Goal: Task Accomplishment & Management: Manage account settings

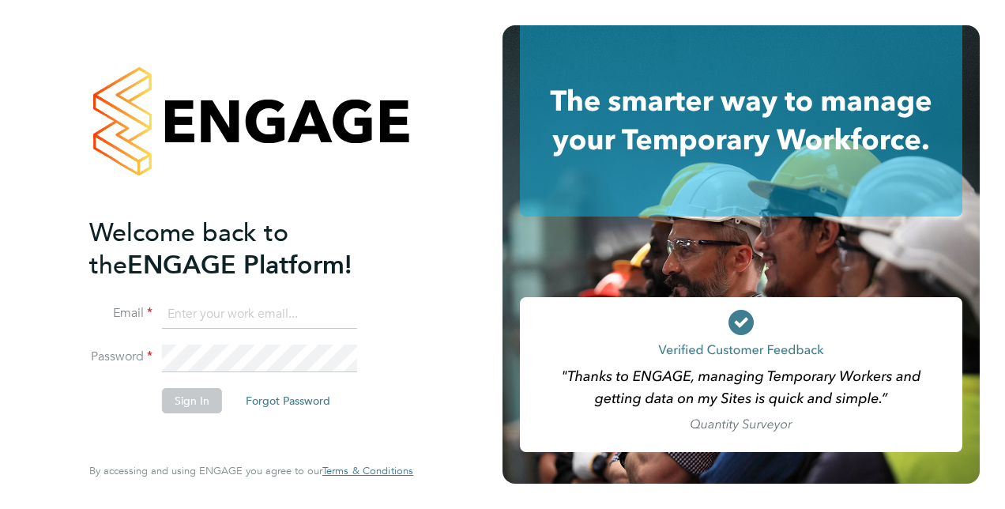
click at [257, 318] on input at bounding box center [259, 314] width 195 height 28
type input "[PERSON_NAME][EMAIL_ADDRESS][DOMAIN_NAME]"
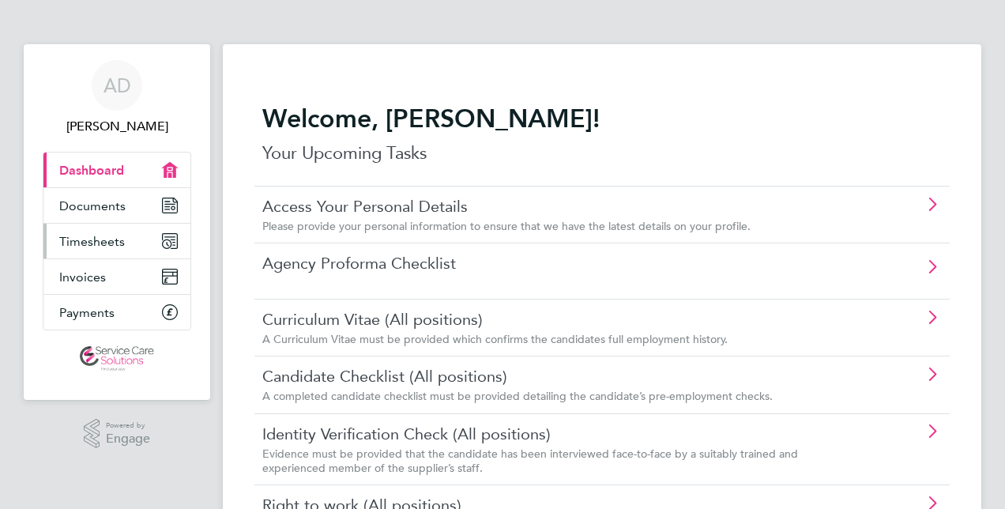
click at [133, 234] on link "Timesheets" at bounding box center [116, 241] width 147 height 35
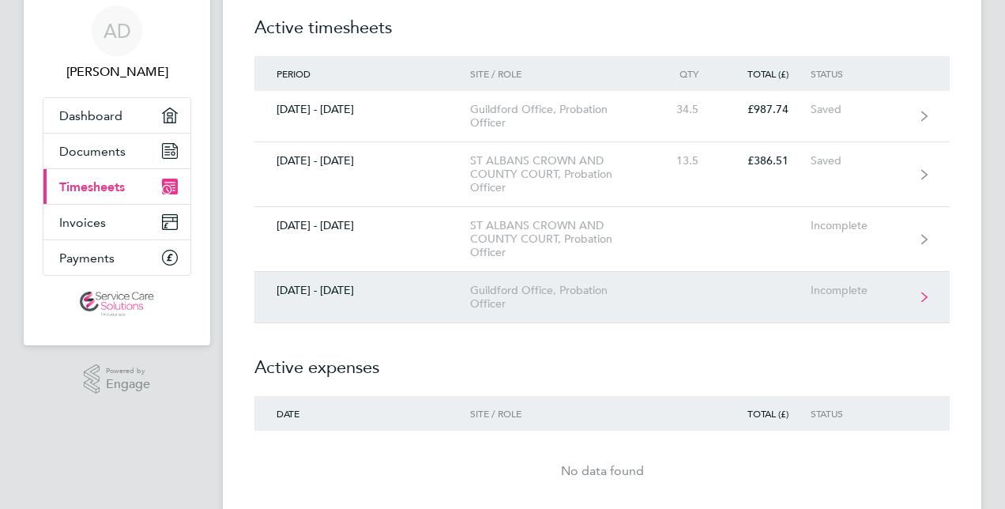
scroll to position [79, 0]
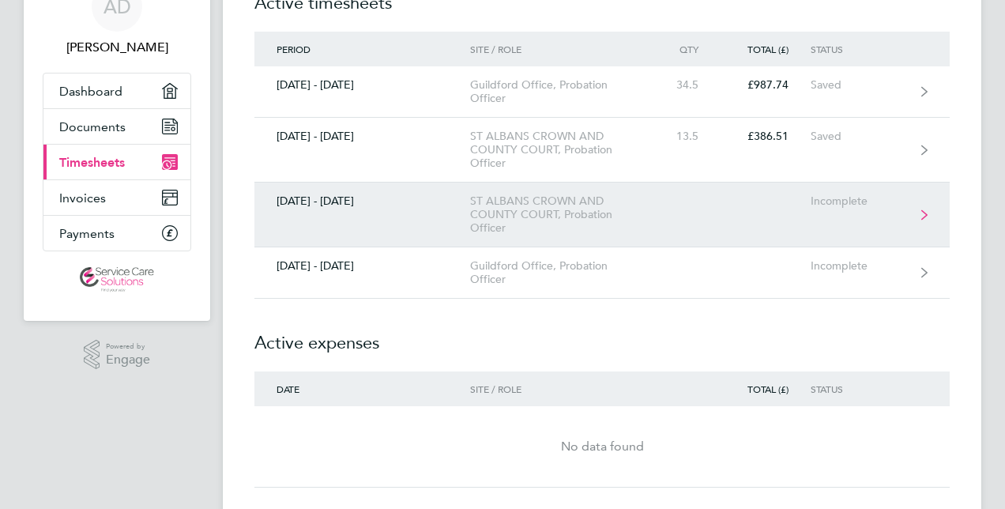
click at [445, 212] on link "01 - 07 Sept 2025 ST ALBANS CROWN AND COUNTY COURT, Probation Officer Incomplete" at bounding box center [601, 214] width 695 height 65
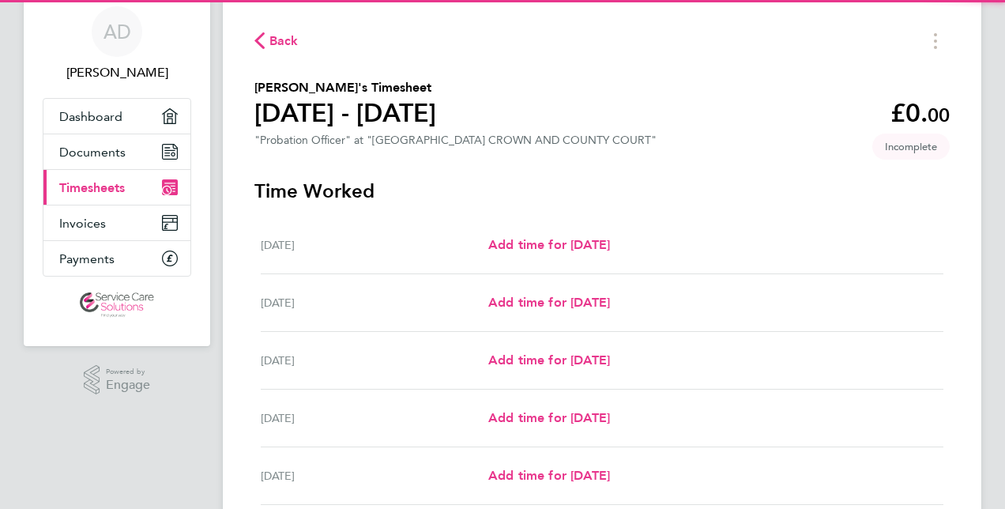
scroll to position [79, 0]
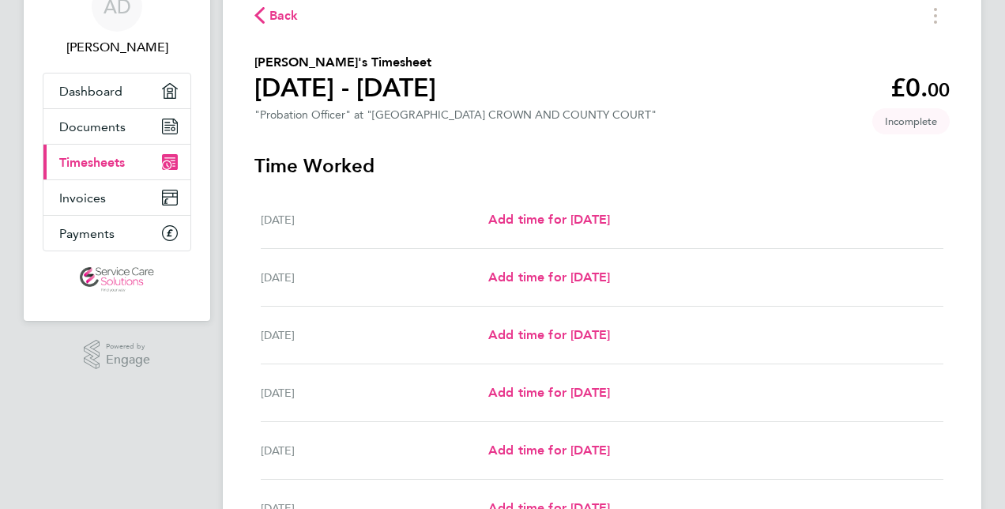
click at [576, 209] on div "Mon 01 Sep Add time for Mon 01 Sep Add time for Mon 01 Sep" at bounding box center [602, 220] width 682 height 58
click at [576, 220] on span "Add time for Mon 01 Sep" at bounding box center [549, 219] width 122 height 15
select select "30"
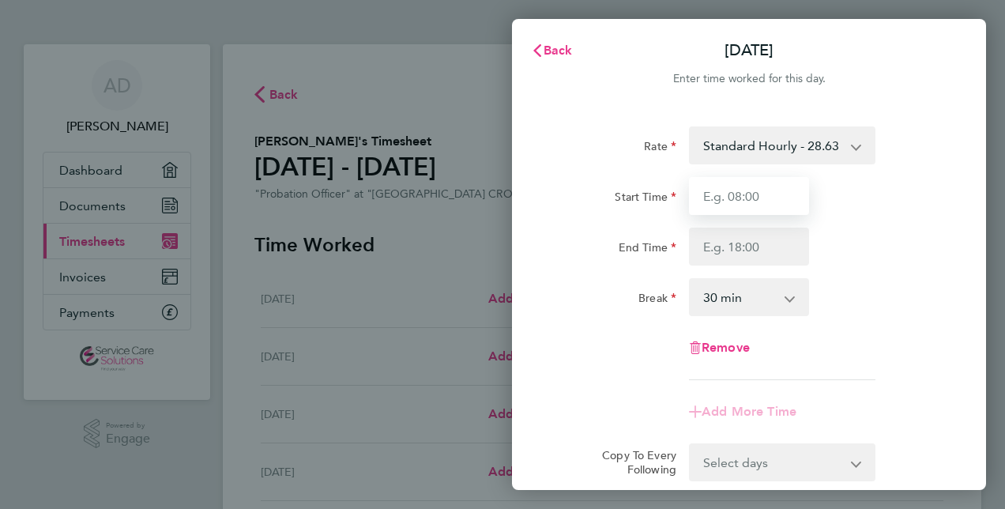
click at [776, 205] on input "Start Time" at bounding box center [749, 196] width 120 height 38
type input "09:00"
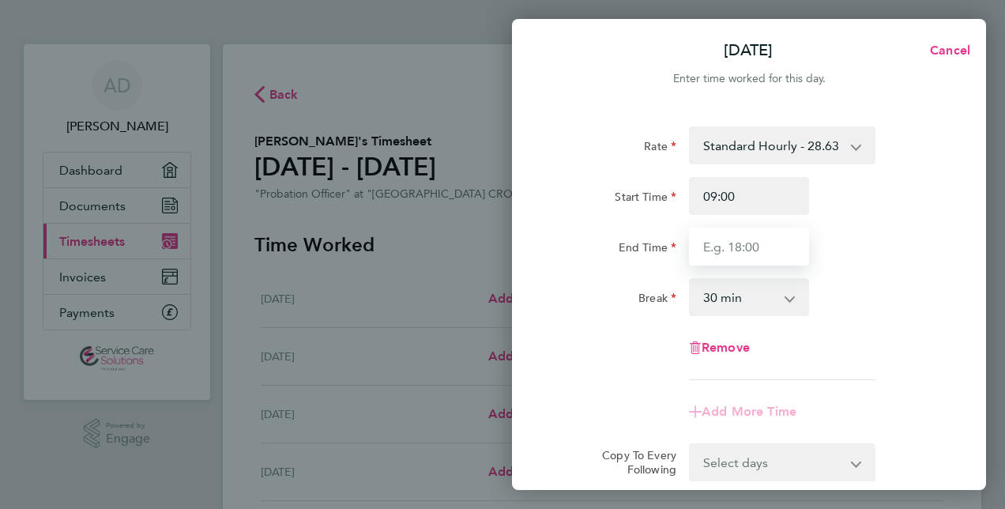
drag, startPoint x: 737, startPoint y: 253, endPoint x: 751, endPoint y: 249, distance: 14.8
click at [737, 253] on input "End Time" at bounding box center [749, 246] width 120 height 38
type input "17:30"
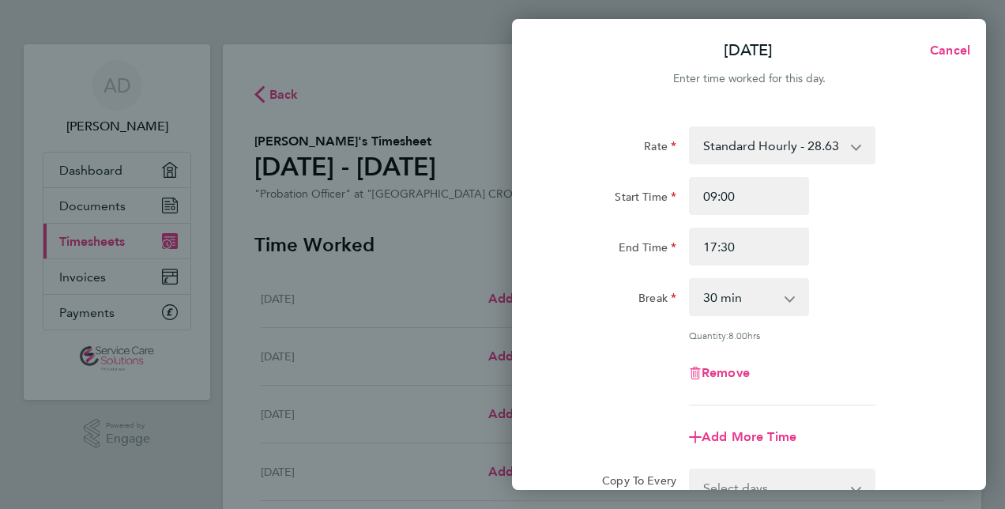
click at [613, 291] on div "Break" at bounding box center [616, 294] width 120 height 32
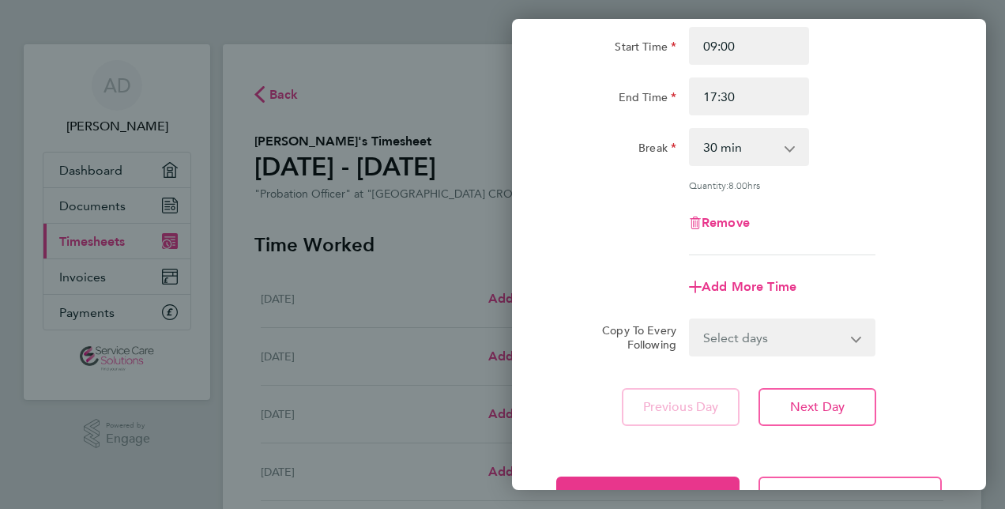
scroll to position [205, 0]
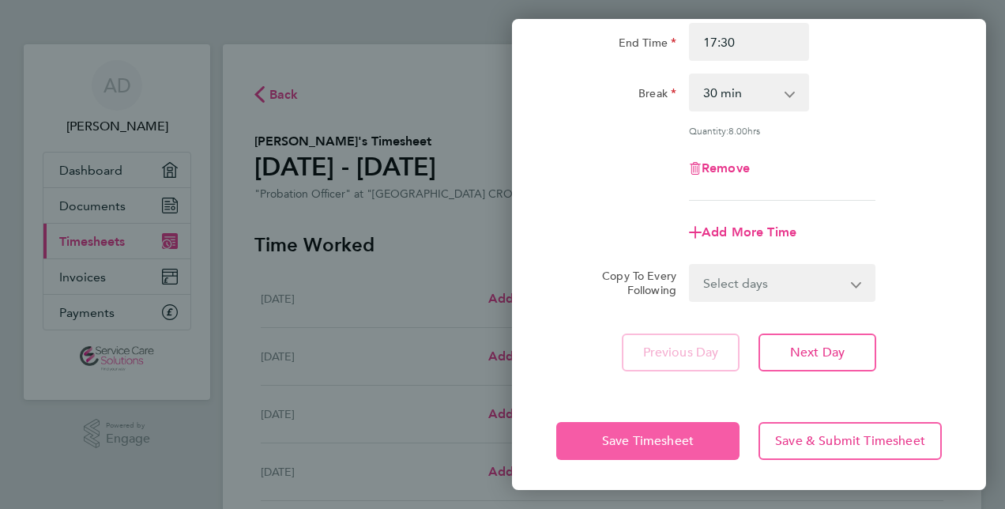
click at [613, 442] on span "Save Timesheet" at bounding box center [648, 441] width 92 height 16
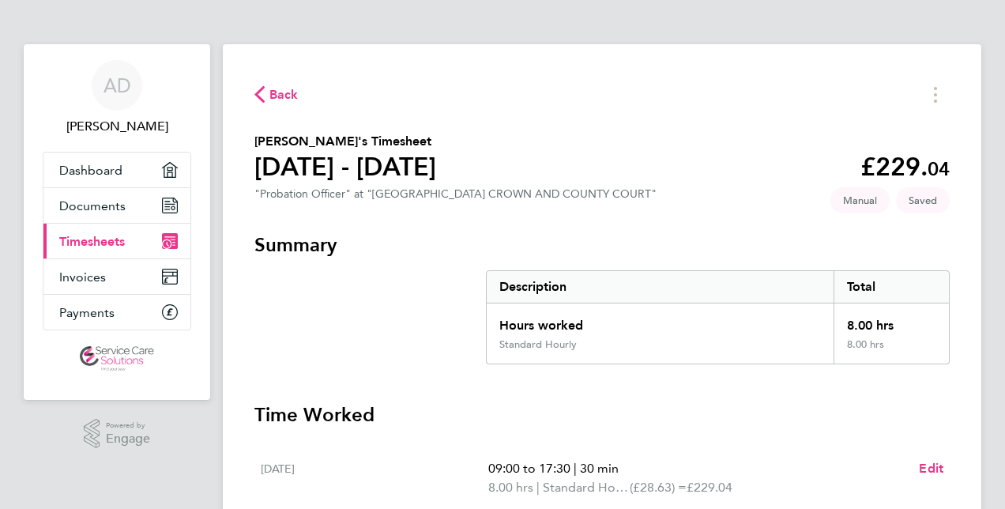
click at [284, 98] on span "Back" at bounding box center [283, 94] width 29 height 19
